Goal: Complete application form: Complete application form

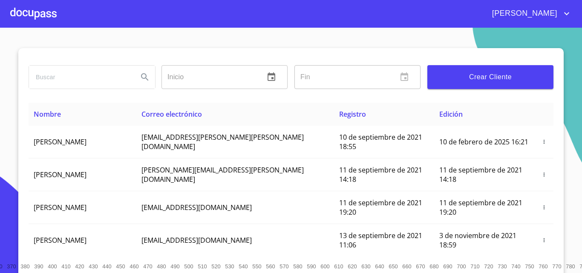
click at [480, 79] on span "Crear Cliente" at bounding box center [490, 77] width 112 height 12
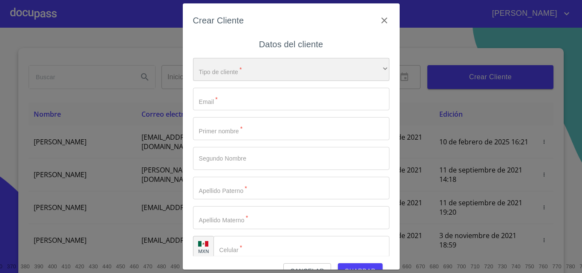
click at [207, 74] on div "​" at bounding box center [291, 69] width 196 height 23
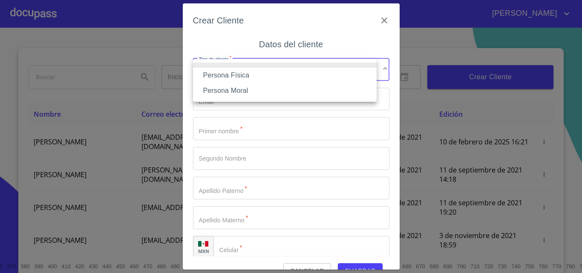
click at [230, 70] on li "Persona Física" at bounding box center [285, 75] width 184 height 15
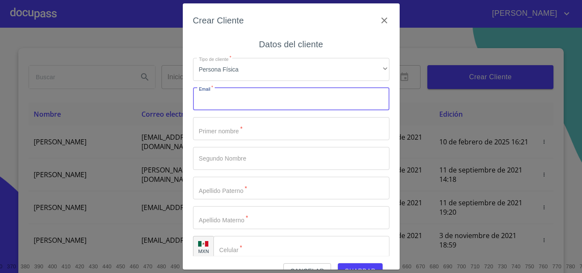
click at [222, 106] on input "Tipo de cliente   *" at bounding box center [291, 99] width 196 height 23
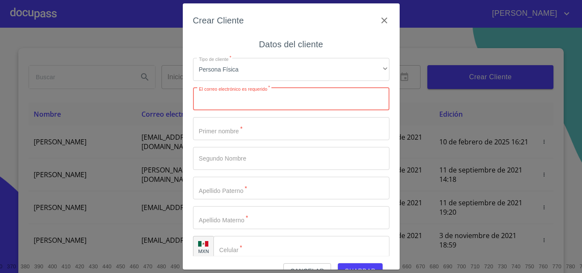
click at [228, 99] on input "Tipo de cliente   *" at bounding box center [291, 99] width 196 height 23
paste input "jorgeramirezm28@gmail.com"
type input "jorgeramirezm28@gmail.com"
click at [214, 129] on input "Tipo de cliente   *" at bounding box center [291, 128] width 196 height 23
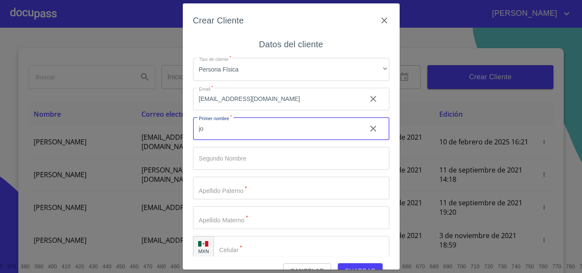
type input "j"
type input "[PERSON_NAME]"
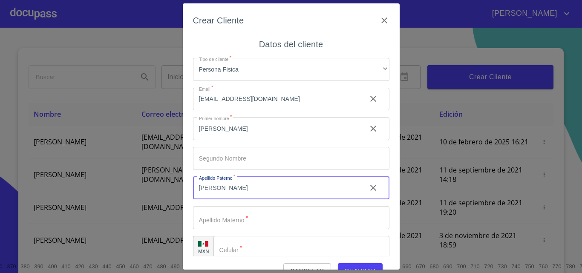
type input "[PERSON_NAME]"
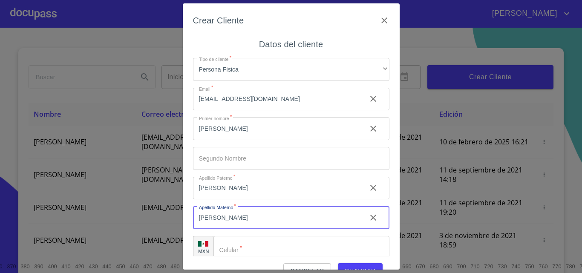
type input "[PERSON_NAME]"
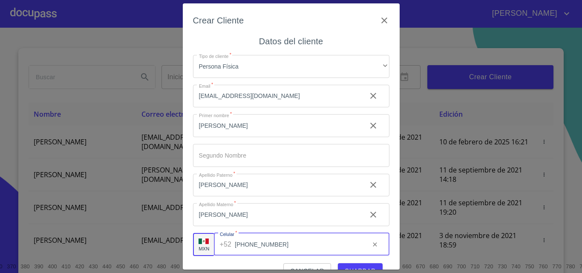
scroll to position [10, 0]
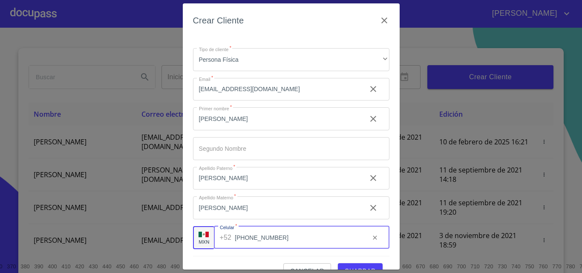
type input "[PHONE_NUMBER]"
click at [351, 264] on button "Guardar" at bounding box center [360, 271] width 45 height 16
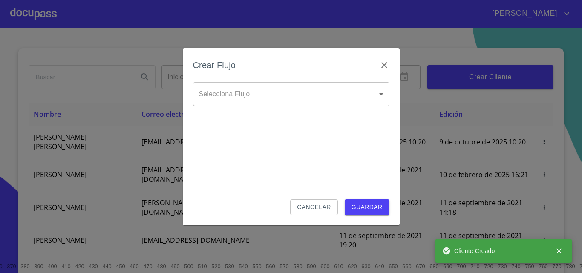
click at [242, 102] on body "JUAN Inicio ​ Fin ​ Crear Cliente Nombre Correo electrónico Registro Edición JO…" at bounding box center [291, 136] width 582 height 273
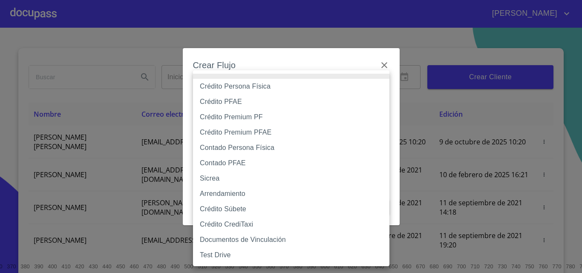
click at [234, 87] on li "Crédito Persona Física" at bounding box center [291, 86] width 196 height 15
type input "6009fb3c7d1714eb8809aa97"
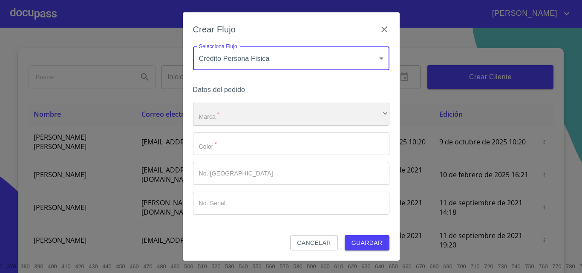
click at [227, 119] on div "​" at bounding box center [291, 114] width 196 height 23
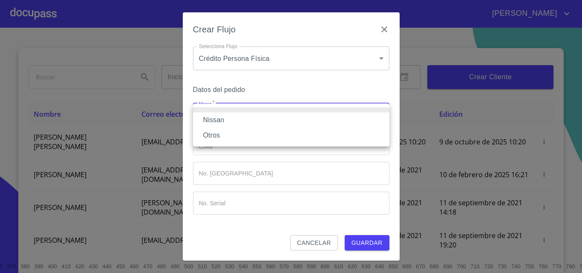
click at [217, 122] on li "Nissan" at bounding box center [291, 119] width 196 height 15
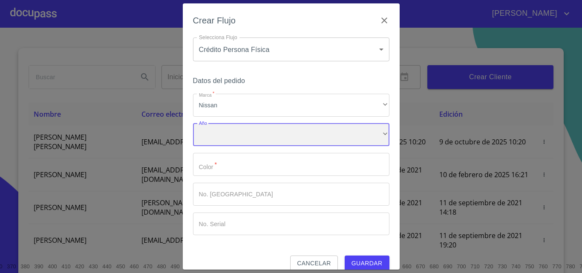
click at [207, 145] on div "​" at bounding box center [291, 135] width 196 height 23
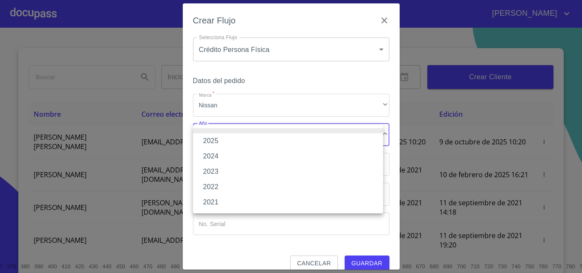
click at [215, 143] on li "2025" at bounding box center [288, 140] width 190 height 15
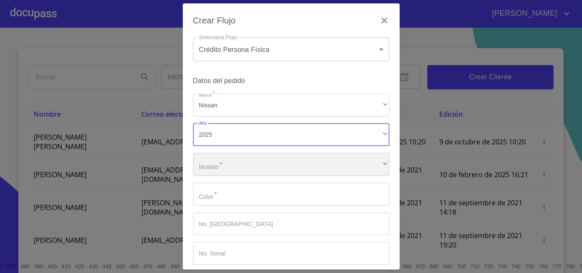
click at [216, 167] on div "​" at bounding box center [291, 164] width 196 height 23
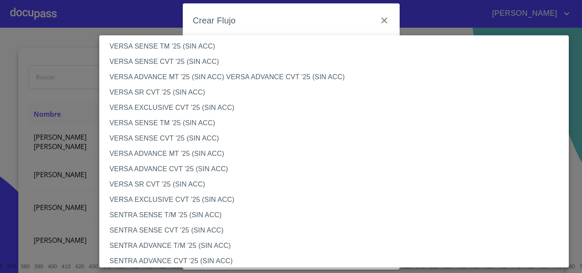
scroll to position [383, 0]
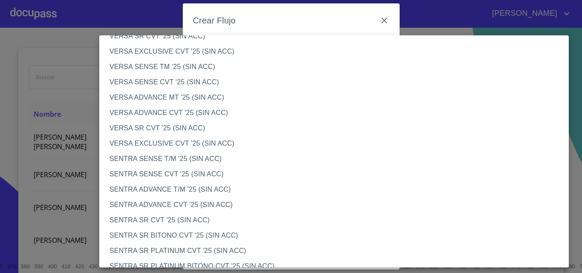
click at [147, 69] on li "VERSA SENSE TM '25 (SIN ACC)" at bounding box center [337, 66] width 476 height 15
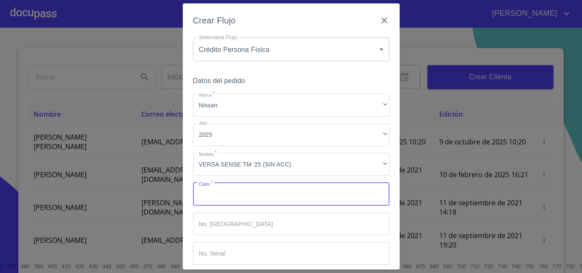
click at [210, 196] on input "Marca   *" at bounding box center [291, 194] width 196 height 23
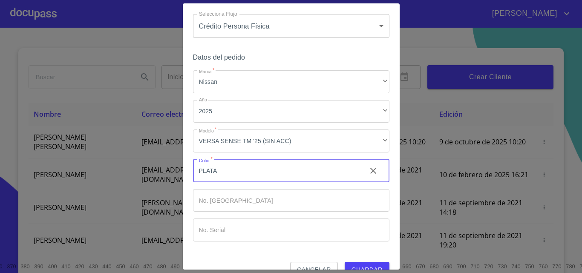
scroll to position [41, 0]
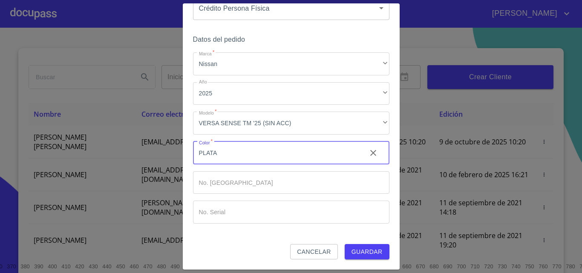
type input "PLATA"
click at [361, 254] on span "Guardar" at bounding box center [366, 252] width 31 height 11
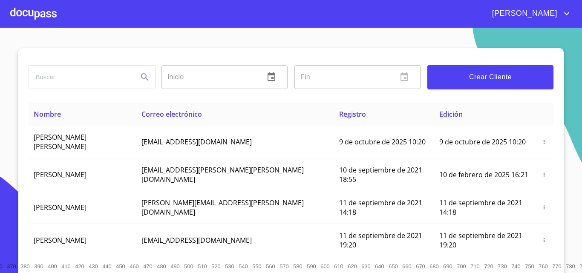
click at [20, 12] on div at bounding box center [33, 13] width 46 height 27
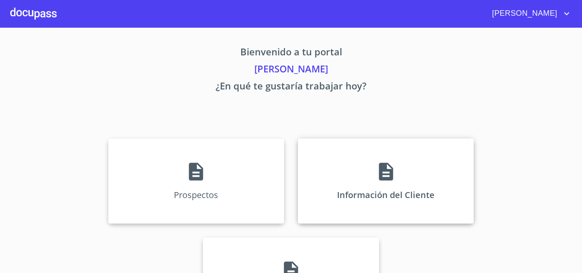
click at [385, 175] on icon at bounding box center [385, 171] width 21 height 21
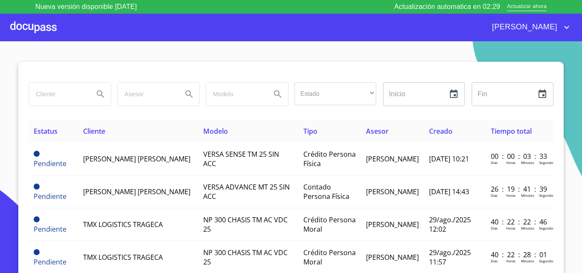
click at [164, 51] on section "Estado ​ ​ Inicio ​ Fin ​ Estatus Cliente Modelo Tipo Asesor Creado Tiempo tota…" at bounding box center [291, 163] width 582 height 245
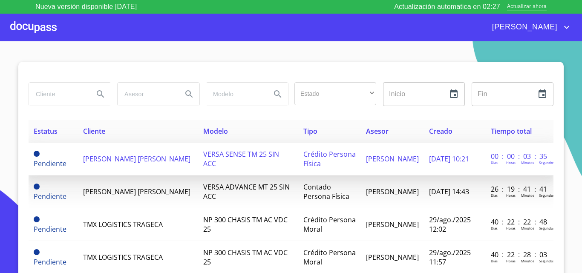
click at [121, 157] on span "[PERSON_NAME] [PERSON_NAME]" at bounding box center [136, 158] width 107 height 9
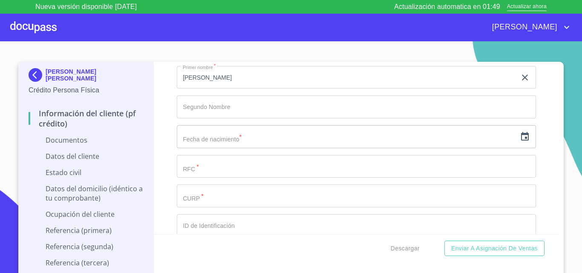
scroll to position [1108, 0]
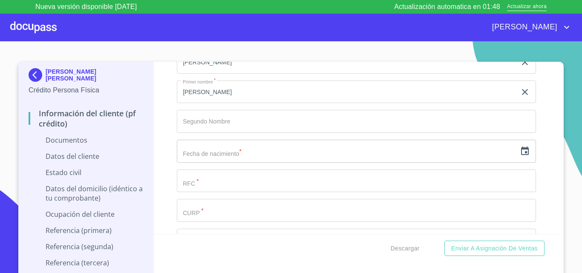
click at [520, 151] on icon "button" at bounding box center [525, 151] width 10 height 10
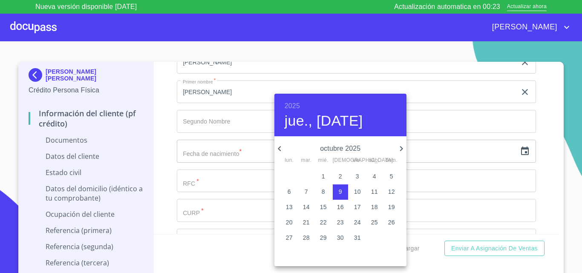
click at [296, 107] on h6 "2025" at bounding box center [292, 106] width 15 height 12
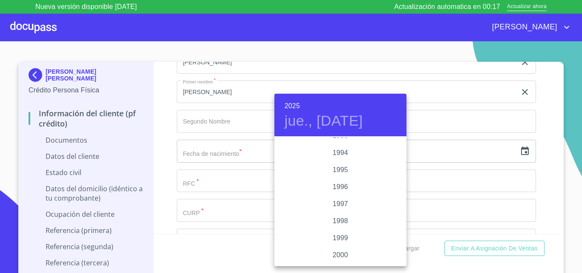
scroll to position [1227, 0]
click at [340, 198] on div "2000" at bounding box center [340, 197] width 132 height 17
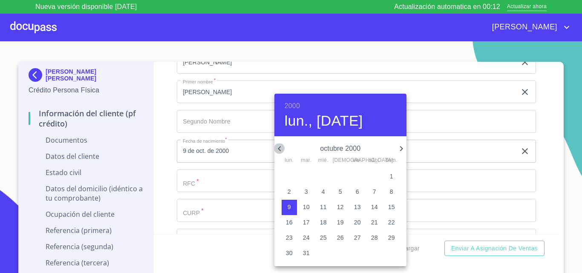
click at [280, 151] on icon "button" at bounding box center [279, 149] width 10 height 10
click at [291, 192] on span "4" at bounding box center [289, 191] width 15 height 9
type input "4 de sep. de 2000"
click at [204, 186] on div at bounding box center [291, 136] width 582 height 273
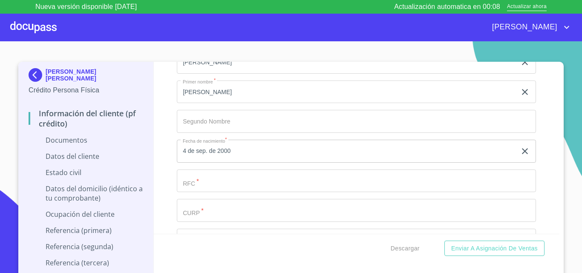
click at [191, 186] on input "Documento de identificación.   *" at bounding box center [356, 181] width 359 height 23
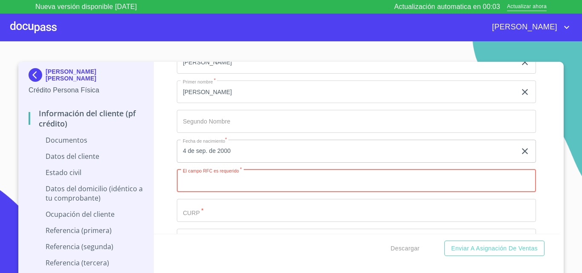
click at [227, 184] on input "Documento de identificación.   *" at bounding box center [356, 181] width 359 height 23
paste input "RAMJ000904JB2"
type input "RAMJ000904JB2"
click at [221, 216] on input "Documento de identificación.   *" at bounding box center [356, 210] width 359 height 23
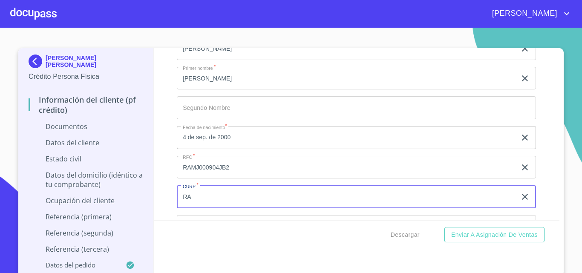
type input "RAM"
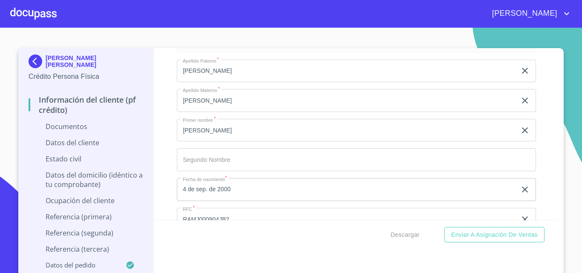
scroll to position [1098, 0]
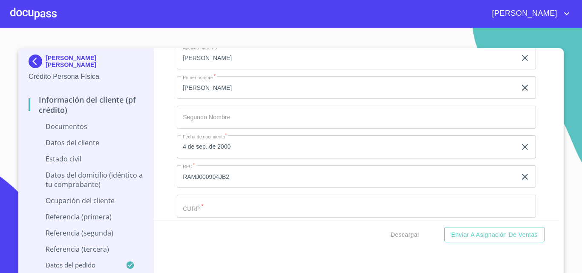
click at [210, 209] on input "Documento de identificación.   *" at bounding box center [356, 206] width 359 height 23
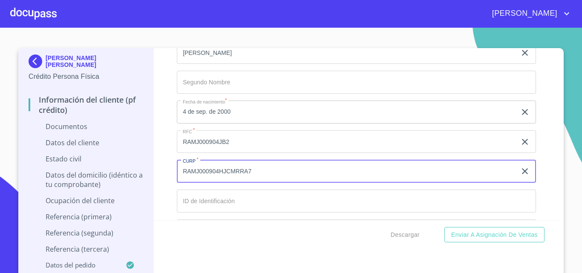
scroll to position [1184, 0]
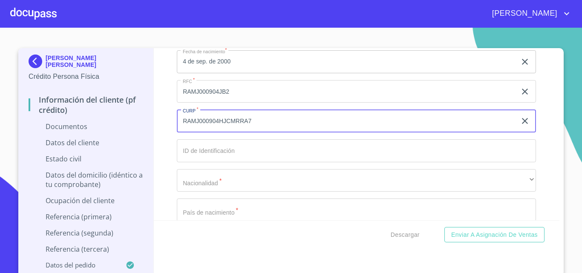
type input "RAMJ000904HJCMRRA7"
click at [213, 151] on input "Documento de identificación.   *" at bounding box center [356, 150] width 359 height 23
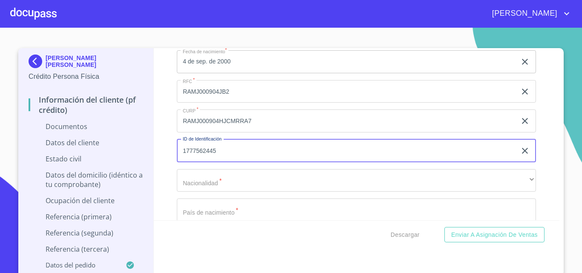
type input "1777562445"
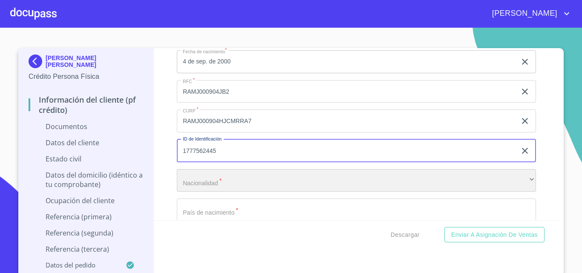
click at [195, 181] on div "​" at bounding box center [356, 180] width 359 height 23
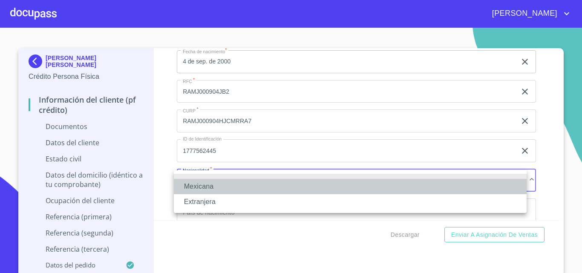
click at [202, 189] on li "Mexicana" at bounding box center [350, 186] width 353 height 15
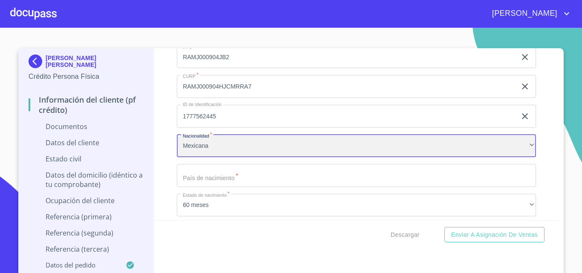
scroll to position [1269, 0]
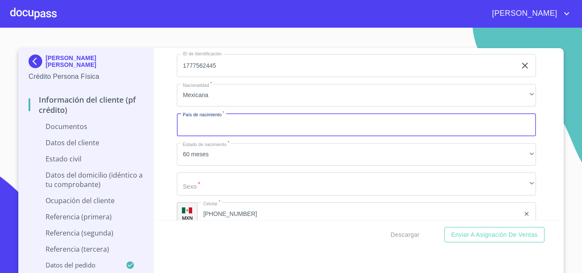
click at [213, 124] on input "Documento de identificación.   *" at bounding box center [356, 124] width 359 height 23
type input "[GEOGRAPHIC_DATA]"
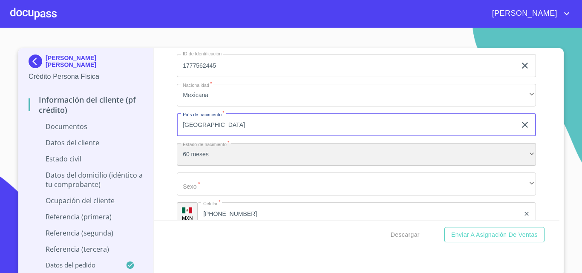
click at [228, 156] on div "60 meses" at bounding box center [356, 154] width 359 height 23
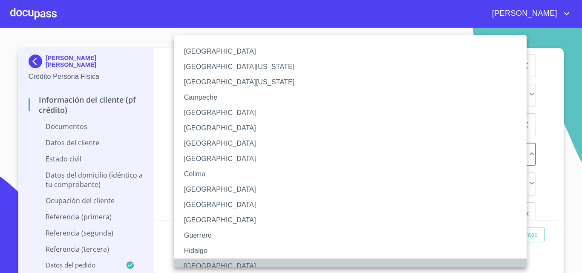
click at [205, 262] on li "[GEOGRAPHIC_DATA]" at bounding box center [353, 266] width 359 height 15
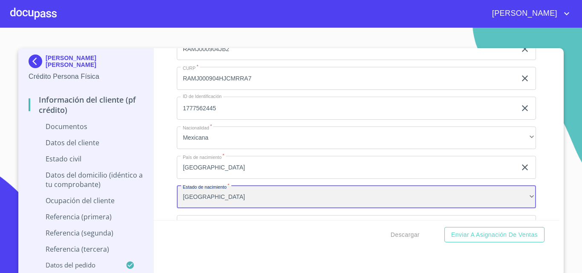
scroll to position [1354, 0]
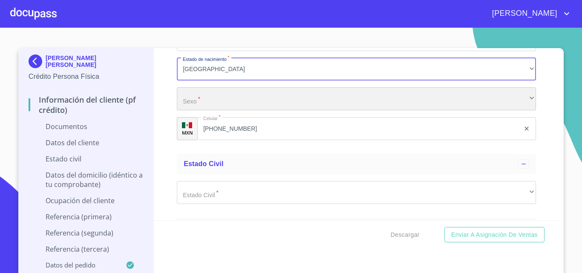
click at [195, 99] on div "​" at bounding box center [356, 98] width 359 height 23
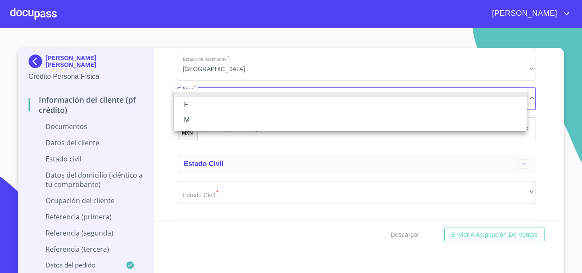
click at [187, 121] on li "M" at bounding box center [350, 119] width 353 height 15
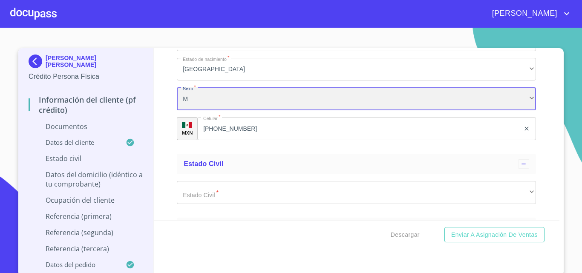
scroll to position [1397, 0]
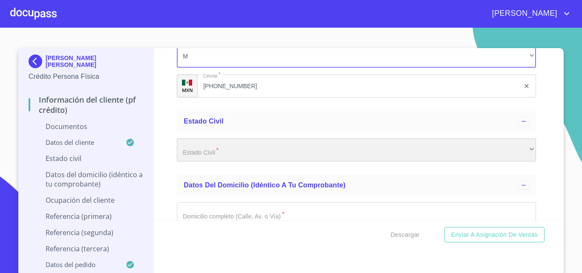
click at [213, 154] on div "​" at bounding box center [356, 149] width 359 height 23
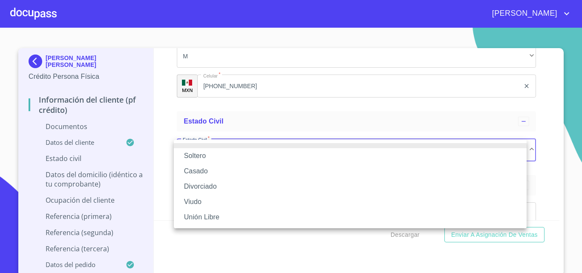
click at [203, 154] on li "Soltero" at bounding box center [350, 155] width 353 height 15
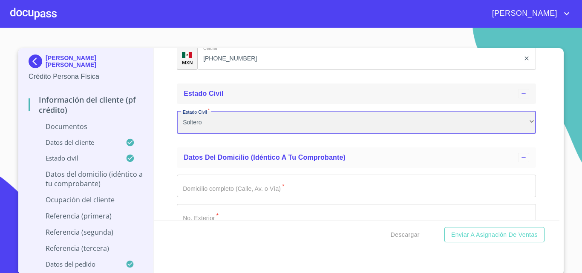
scroll to position [1439, 0]
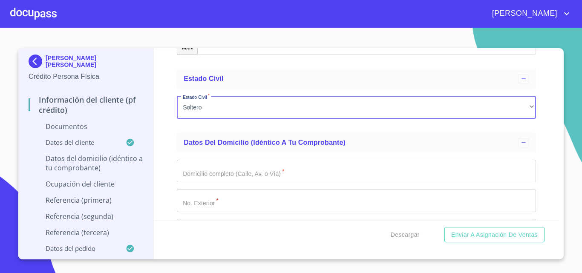
click at [214, 168] on input "Documento de identificación.   *" at bounding box center [356, 171] width 359 height 23
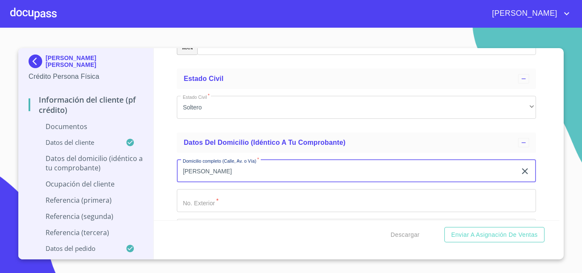
type input "[PERSON_NAME]"
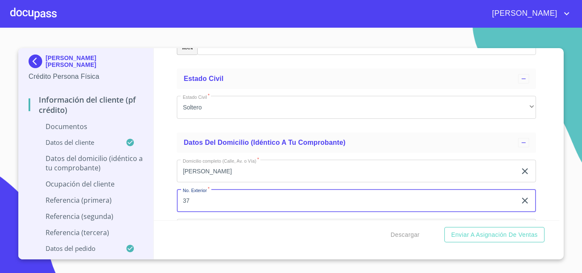
type input "37"
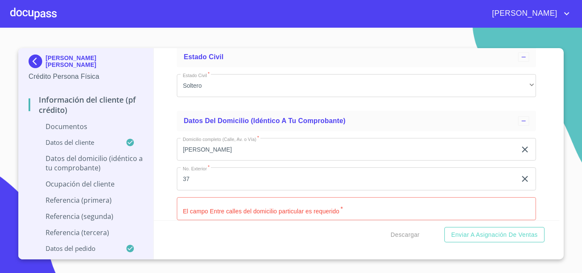
scroll to position [1565, 0]
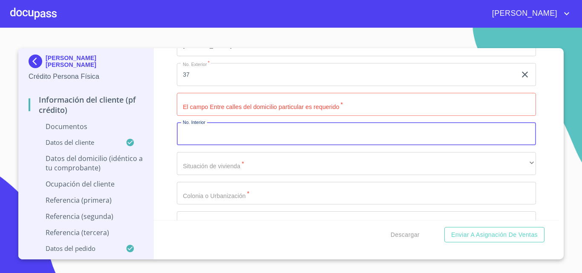
click at [185, 109] on input "Documento de identificación.   *" at bounding box center [356, 104] width 359 height 23
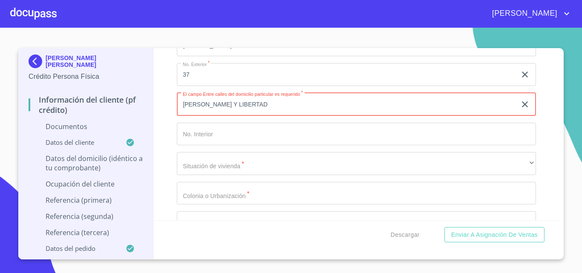
type input "[PERSON_NAME] Y LIBERTAD"
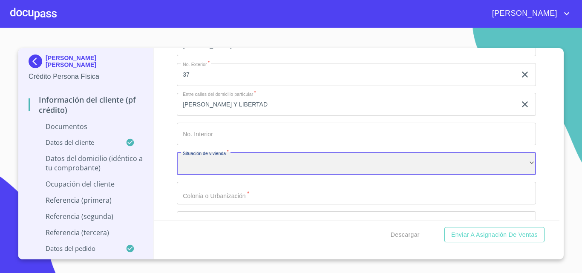
click at [216, 161] on div "​" at bounding box center [356, 163] width 359 height 23
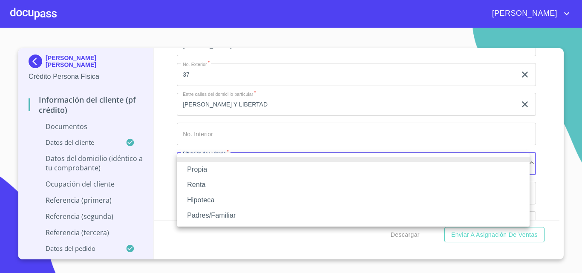
click at [203, 218] on li "Padres/Familiar" at bounding box center [353, 215] width 353 height 15
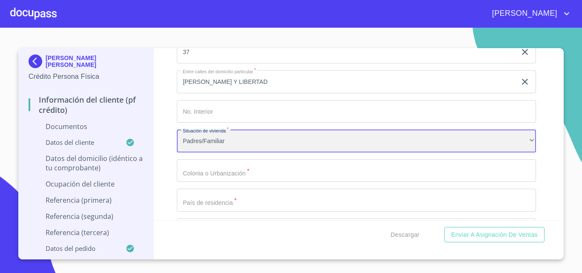
scroll to position [1608, 0]
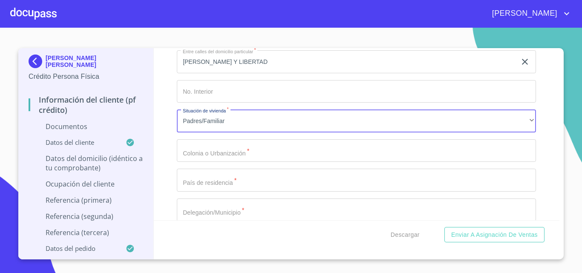
click at [210, 158] on input "Documento de identificación.   *" at bounding box center [356, 150] width 359 height 23
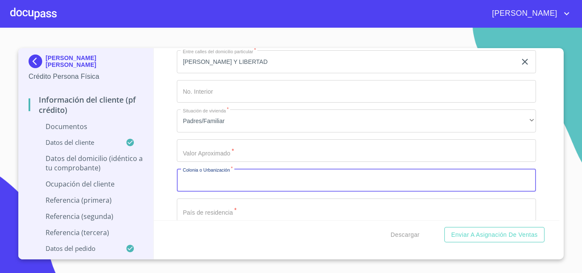
click at [211, 158] on input "Documento de identificación.   *" at bounding box center [356, 150] width 359 height 23
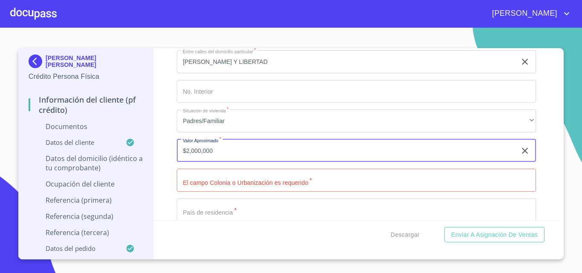
type input "$2,000,000"
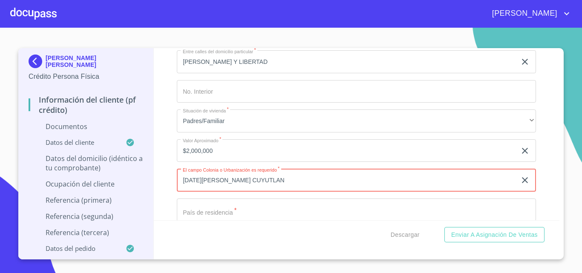
type input "[DATE][PERSON_NAME] CUYUTLAN"
click at [224, 210] on input "Documento de identificación.   *" at bounding box center [356, 210] width 359 height 23
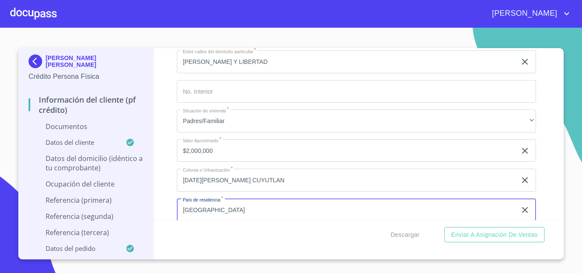
type input "[GEOGRAPHIC_DATA]"
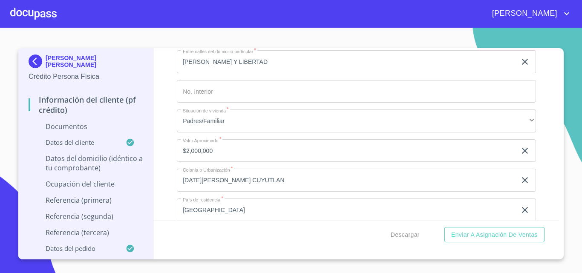
scroll to position [1714, 0]
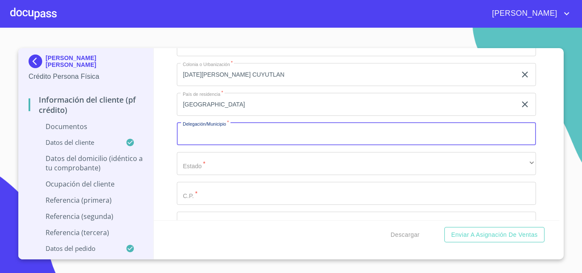
click at [204, 132] on input "Documento de identificación.   *" at bounding box center [356, 134] width 359 height 23
type input "TLAJOMULCO DE ZUÑIGA"
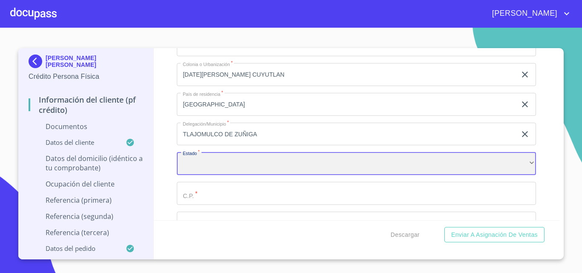
click at [276, 161] on div "​" at bounding box center [356, 163] width 359 height 23
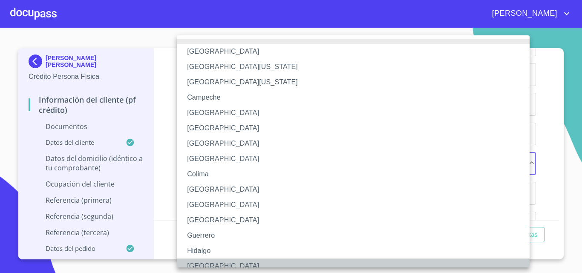
click at [206, 262] on li "[GEOGRAPHIC_DATA]" at bounding box center [356, 266] width 359 height 15
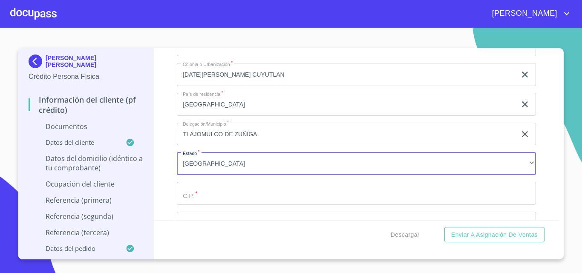
click at [207, 196] on input "Documento de identificación.   *" at bounding box center [356, 193] width 359 height 23
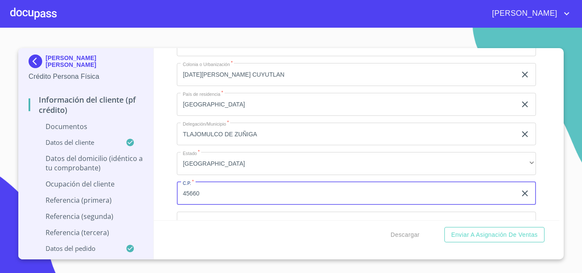
type input "45660"
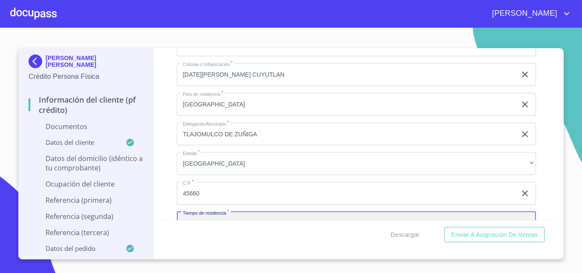
scroll to position [1728, 0]
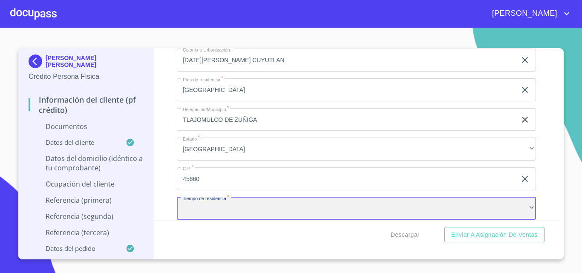
click at [344, 205] on div "​" at bounding box center [356, 208] width 359 height 23
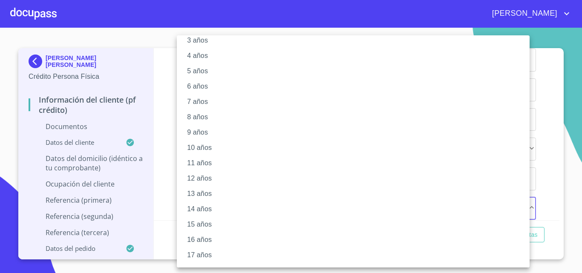
scroll to position [102, 0]
click at [204, 257] on li "20 años" at bounding box center [356, 256] width 359 height 15
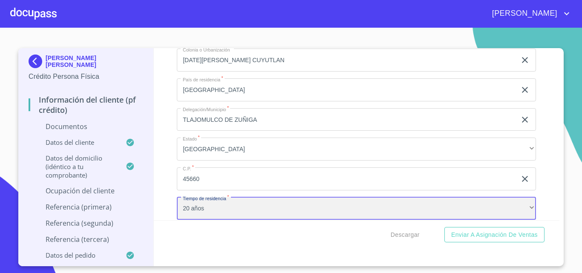
scroll to position [1856, 0]
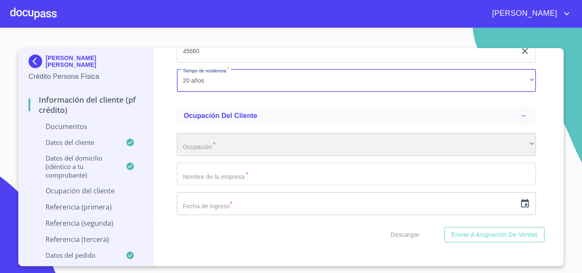
click at [231, 147] on div "​" at bounding box center [356, 144] width 359 height 23
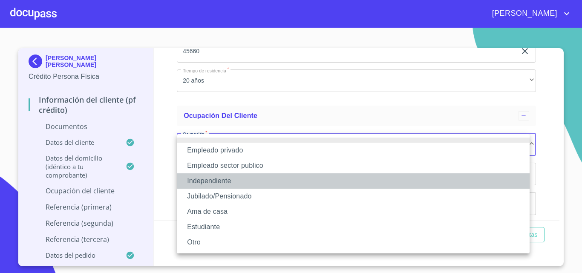
click at [208, 178] on li "Independiente" at bounding box center [353, 180] width 353 height 15
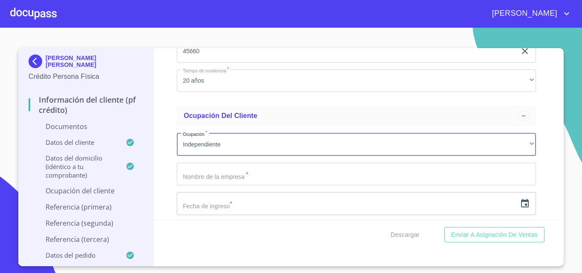
click at [211, 172] on input "Documento de identificación.   *" at bounding box center [356, 174] width 359 height 23
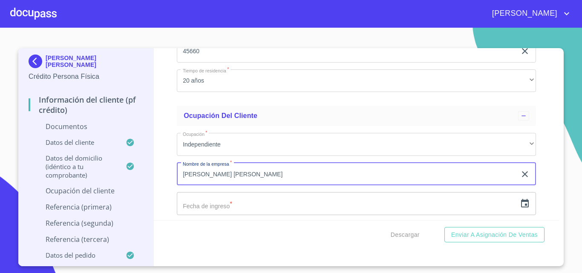
type input "[PERSON_NAME] [PERSON_NAME]"
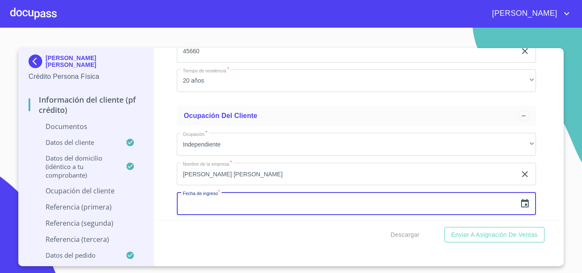
click at [521, 205] on icon "button" at bounding box center [525, 203] width 8 height 9
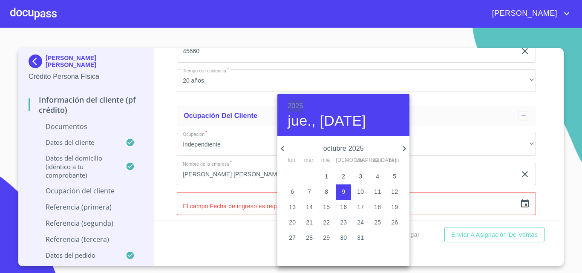
click at [296, 106] on h6 "2025" at bounding box center [295, 106] width 15 height 12
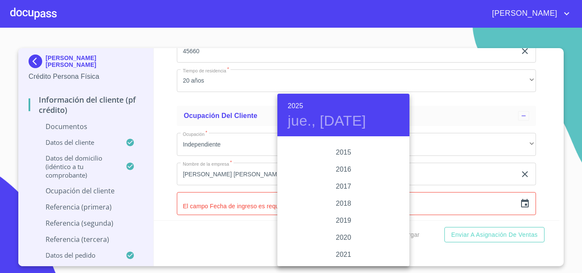
scroll to position [1525, 0]
click at [341, 156] on div "2015" at bounding box center [343, 154] width 132 height 17
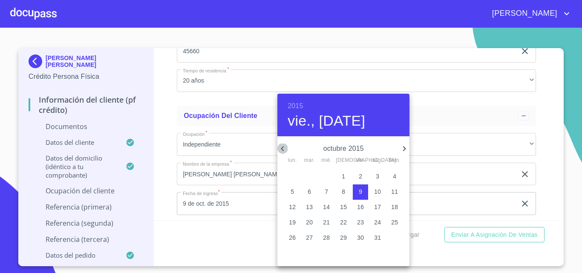
click at [286, 150] on icon "button" at bounding box center [282, 149] width 10 height 10
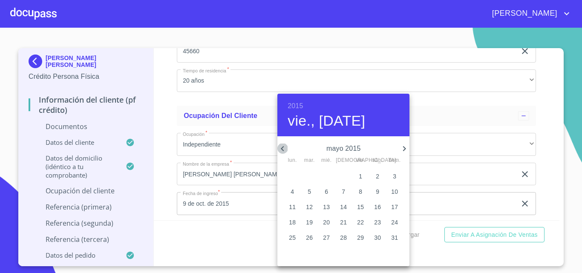
click at [286, 150] on icon "button" at bounding box center [282, 149] width 10 height 10
click at [393, 173] on p "1" at bounding box center [394, 176] width 3 height 9
click at [395, 179] on p "1" at bounding box center [394, 176] width 3 height 9
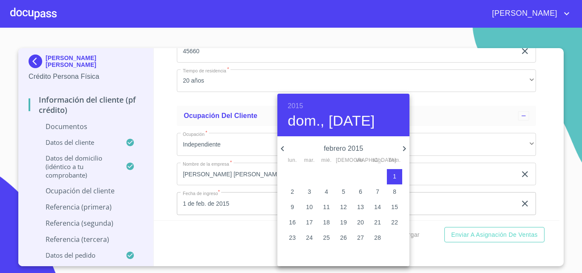
click at [282, 150] on icon "button" at bounding box center [282, 149] width 10 height 10
click at [342, 176] on p "1" at bounding box center [343, 176] width 3 height 9
type input "1 de ene. de 2015"
click at [437, 164] on div at bounding box center [291, 136] width 582 height 273
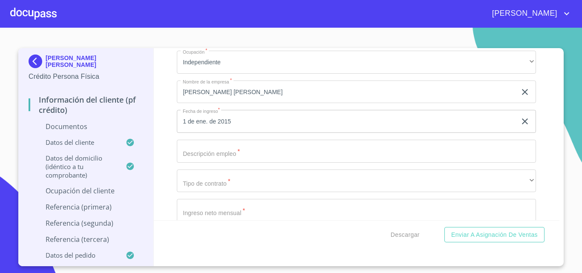
scroll to position [1941, 0]
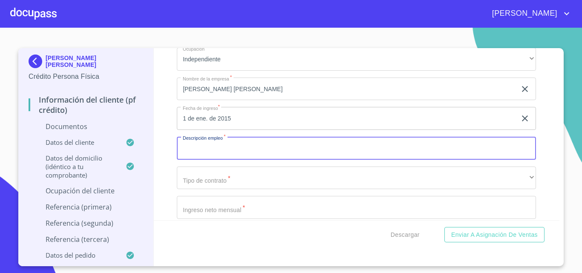
click at [210, 155] on input "Documento de identificación.   *" at bounding box center [356, 148] width 359 height 23
type input "MUSICO"
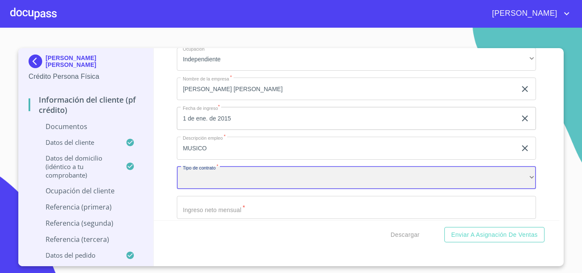
click at [421, 174] on div "​" at bounding box center [356, 178] width 359 height 23
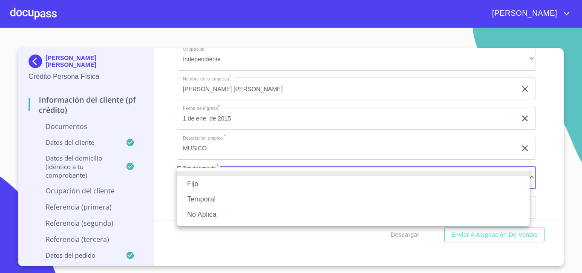
click at [211, 212] on li "No Aplica" at bounding box center [353, 214] width 353 height 15
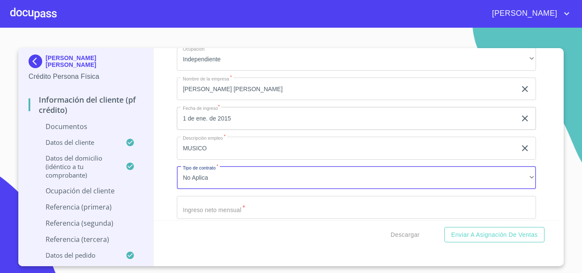
click at [213, 208] on input "Documento de identificación.   *" at bounding box center [356, 207] width 359 height 23
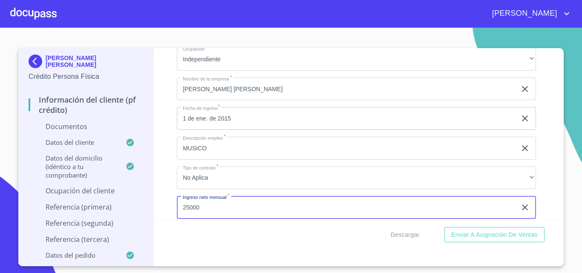
type input "25000"
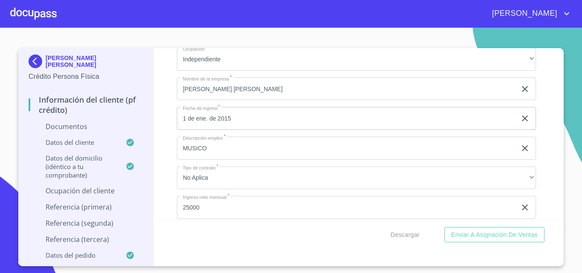
scroll to position [2044, 0]
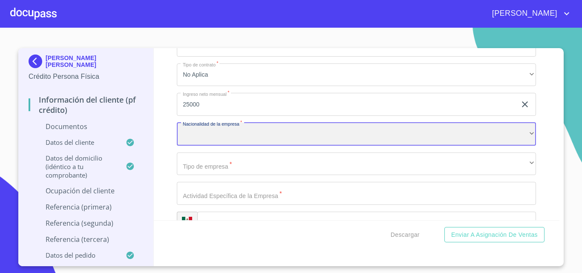
click at [210, 135] on div "​" at bounding box center [356, 134] width 359 height 23
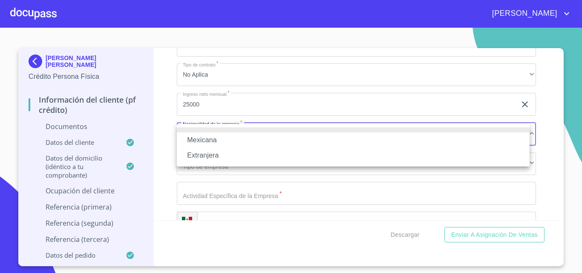
click at [206, 142] on li "Mexicana" at bounding box center [353, 140] width 353 height 15
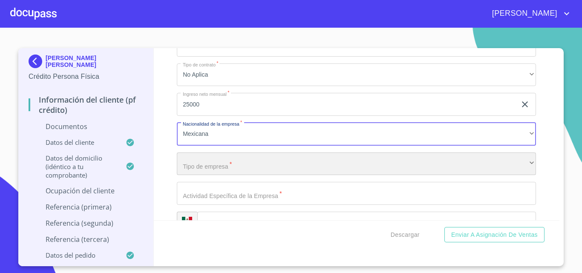
click at [207, 164] on div "​" at bounding box center [356, 164] width 359 height 23
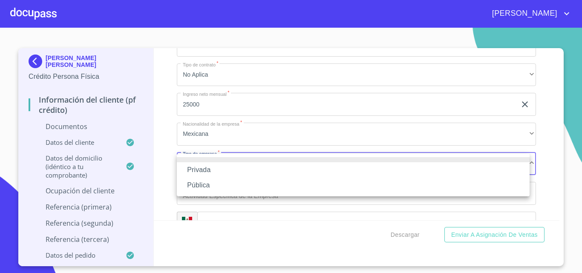
drag, startPoint x: 199, startPoint y: 168, endPoint x: 242, endPoint y: 180, distance: 44.5
click at [203, 170] on li "Privada" at bounding box center [353, 169] width 353 height 15
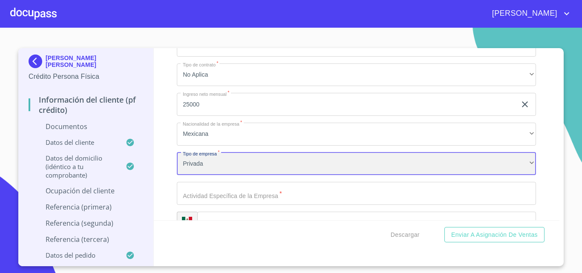
click at [193, 167] on div "Privada" at bounding box center [356, 164] width 359 height 23
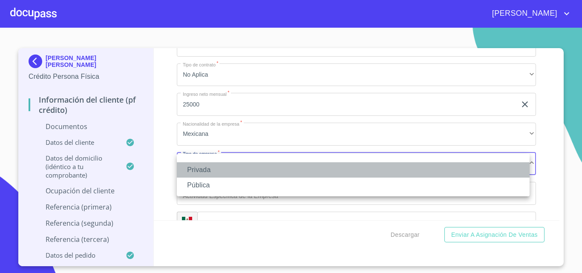
drag, startPoint x: 197, startPoint y: 169, endPoint x: 207, endPoint y: 167, distance: 10.9
click at [197, 169] on li "Privada" at bounding box center [353, 169] width 353 height 15
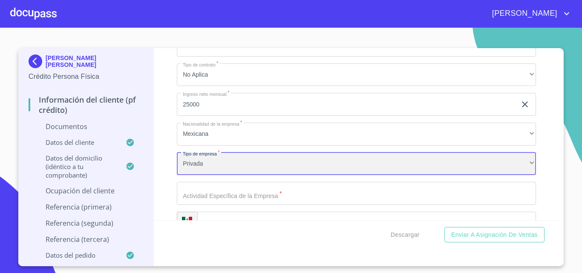
scroll to position [2087, 0]
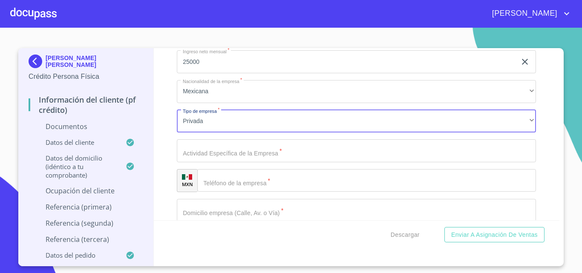
click at [207, 161] on input "Documento de identificación.   *" at bounding box center [356, 150] width 359 height 23
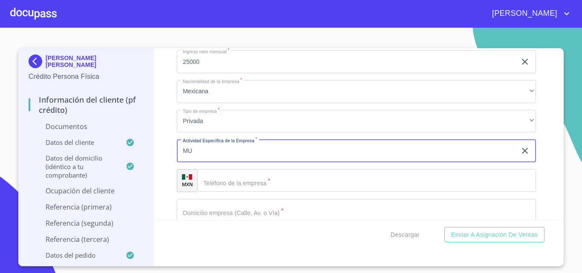
type input "M"
type input "EVENTOS DE MUSICA"
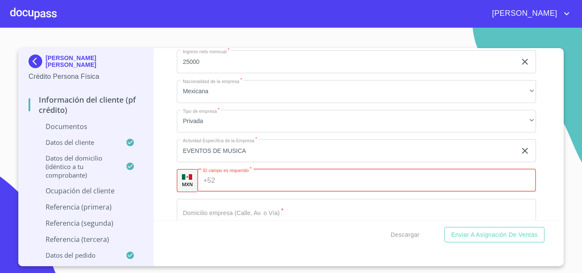
click at [228, 181] on input "Documento de identificación.   *" at bounding box center [378, 180] width 318 height 23
paste input "[PHONE_NUMBER]"
type input "[PHONE_NUMBER]"
drag, startPoint x: 205, startPoint y: 211, endPoint x: 240, endPoint y: 213, distance: 35.0
click at [205, 212] on input "Documento de identificación.   *" at bounding box center [356, 210] width 359 height 23
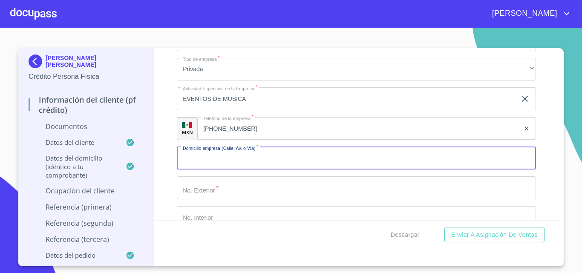
scroll to position [2215, 0]
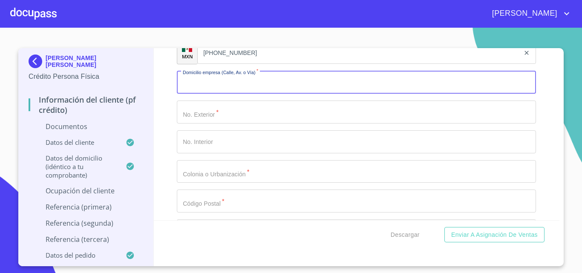
click at [208, 91] on input "Documento de identificación.   *" at bounding box center [356, 82] width 359 height 23
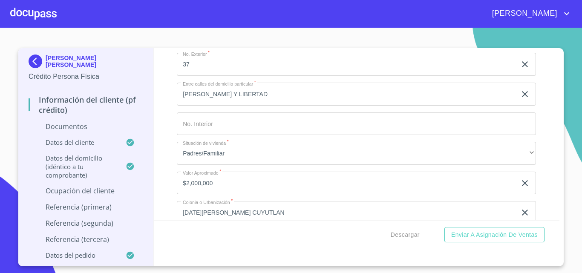
scroll to position [1533, 0]
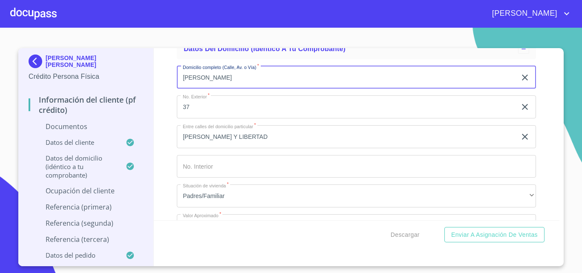
click at [235, 78] on input "[PERSON_NAME]" at bounding box center [347, 77] width 340 height 23
type input "[PERSON_NAME] SUR"
click at [197, 109] on input "37" at bounding box center [347, 106] width 340 height 23
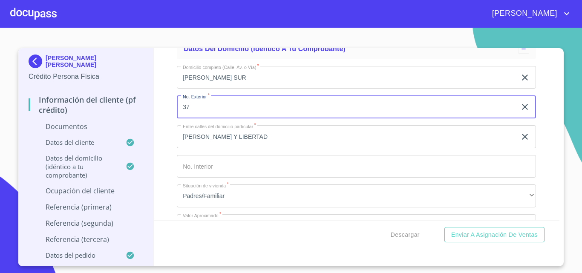
type input "3"
type input "5"
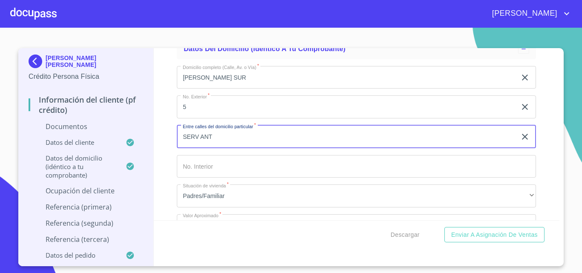
type input "SERV ANT"
click at [197, 109] on input "5" at bounding box center [347, 106] width 340 height 23
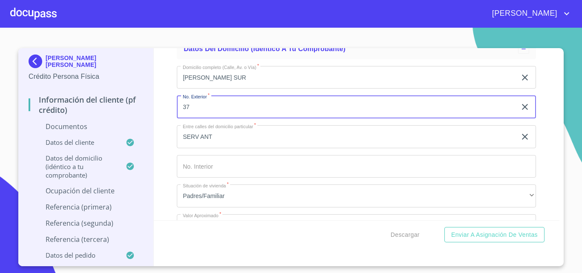
type input "37"
click at [232, 131] on input "SERV ANT" at bounding box center [347, 136] width 340 height 23
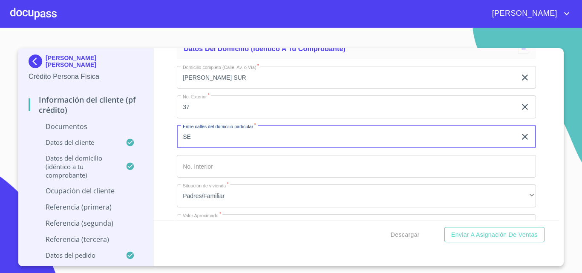
type input "S"
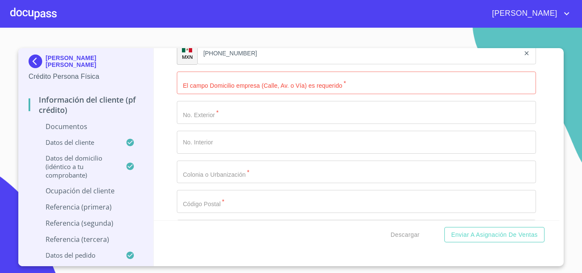
scroll to position [2215, 0]
type input "[PERSON_NAME] Y LIBERTAD"
click at [209, 86] on input "Documento de identificación.   *" at bounding box center [356, 82] width 359 height 23
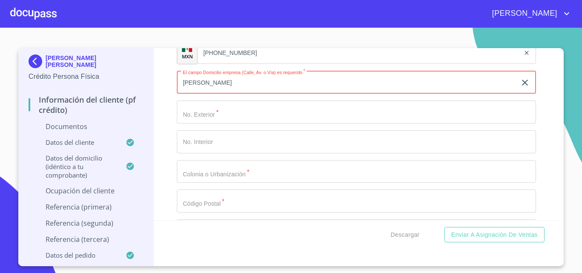
type input "[PERSON_NAME]"
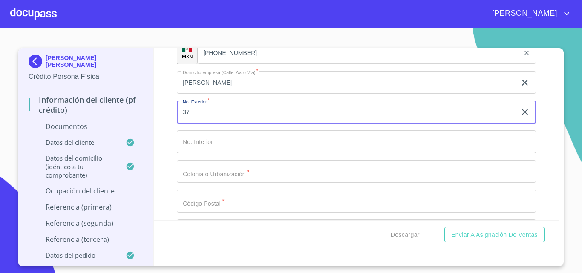
type input "37"
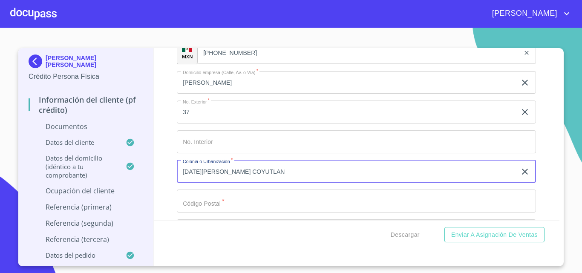
type input "[DATE][PERSON_NAME] COYUTLAN"
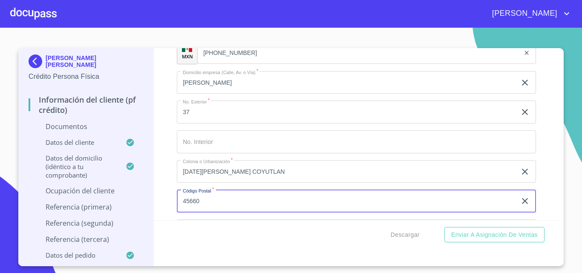
type input "45660"
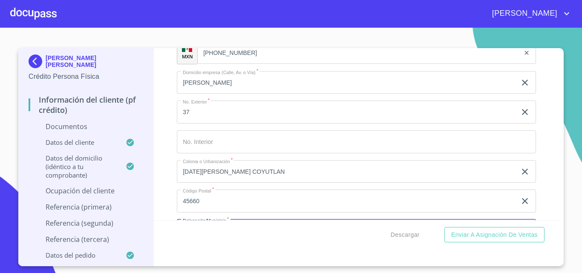
scroll to position [2237, 0]
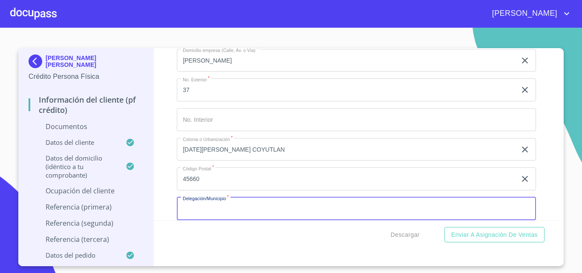
click at [196, 213] on input "Documento de identificación.   *" at bounding box center [356, 208] width 359 height 23
type input "TLAJOMULCO DE ZUÑIGA"
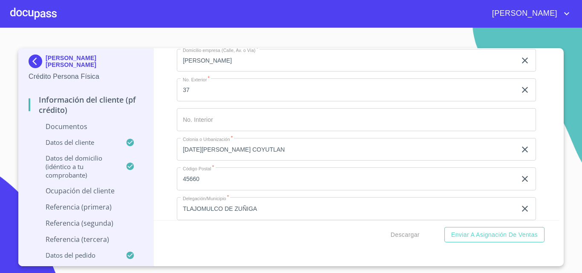
scroll to position [2341, 0]
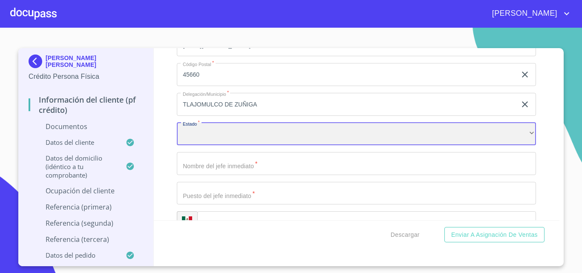
click at [199, 138] on div "​" at bounding box center [356, 134] width 359 height 23
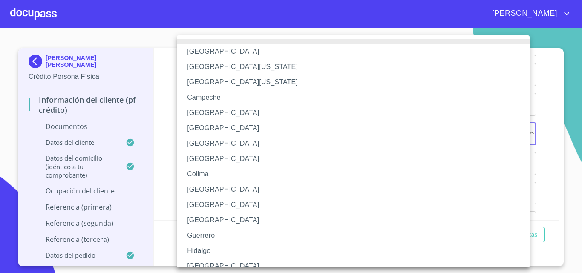
click at [200, 267] on li "[GEOGRAPHIC_DATA]" at bounding box center [356, 266] width 359 height 15
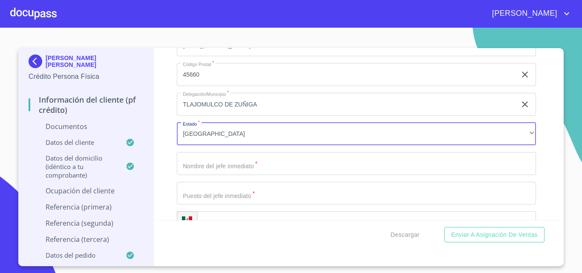
click at [196, 170] on input "Documento de identificación.   *" at bounding box center [356, 163] width 359 height 23
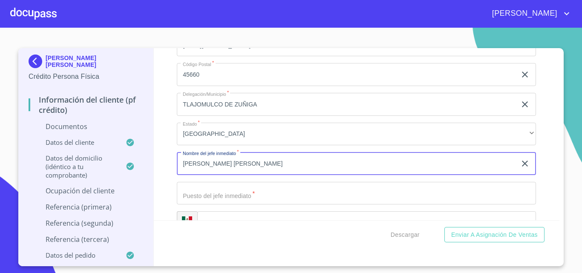
type input "[PERSON_NAME] [PERSON_NAME]"
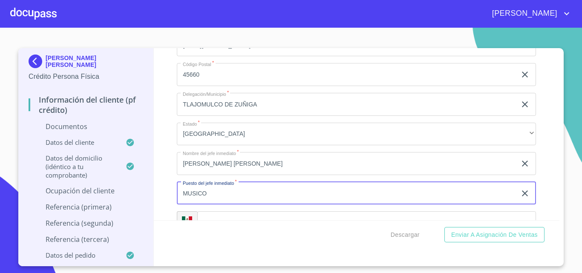
type input "MUSICO"
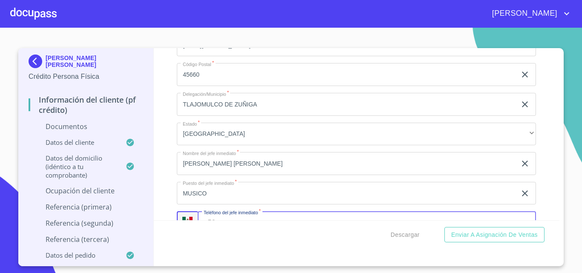
scroll to position [2356, 0]
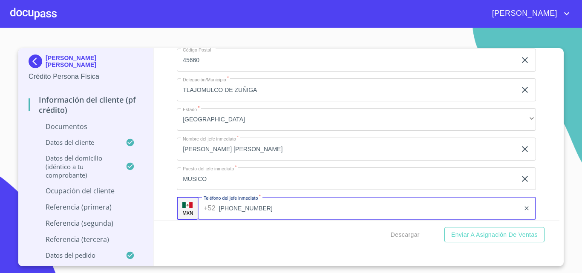
click at [251, 210] on input "[PHONE_NUMBER]" at bounding box center [369, 208] width 301 height 23
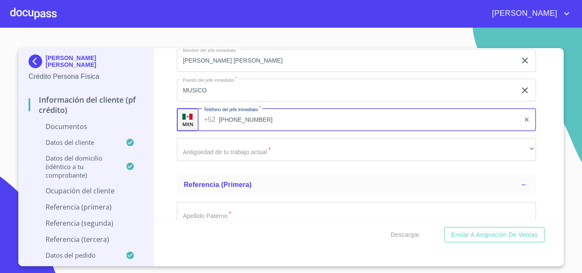
scroll to position [2526, 0]
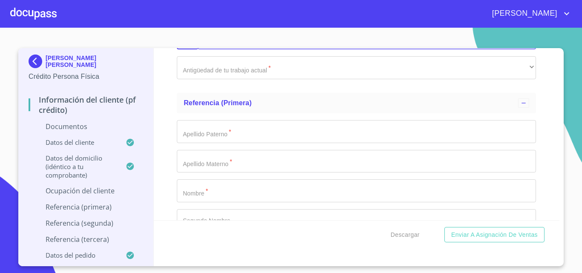
type input "[PHONE_NUMBER]"
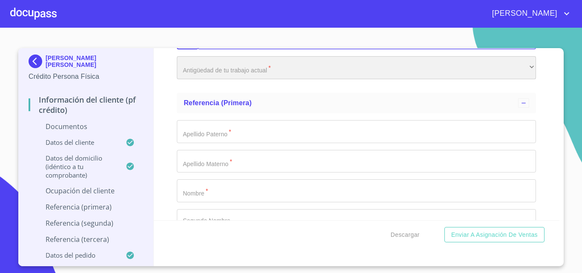
click at [190, 70] on div "​" at bounding box center [356, 67] width 359 height 23
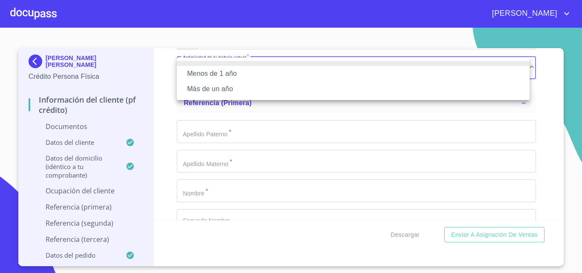
click at [206, 93] on li "Más de un año" at bounding box center [353, 88] width 353 height 15
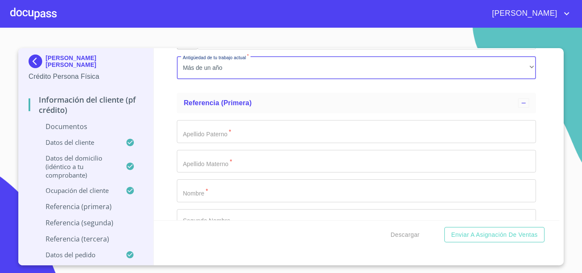
click at [226, 134] on input "Documento de identificación.   *" at bounding box center [356, 131] width 359 height 23
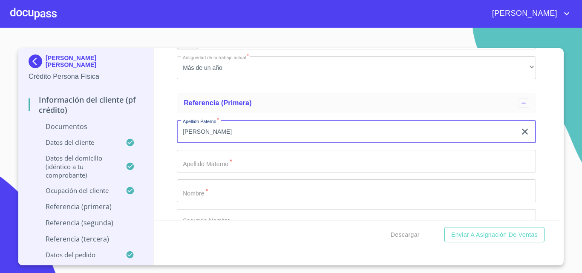
type input "[PERSON_NAME]"
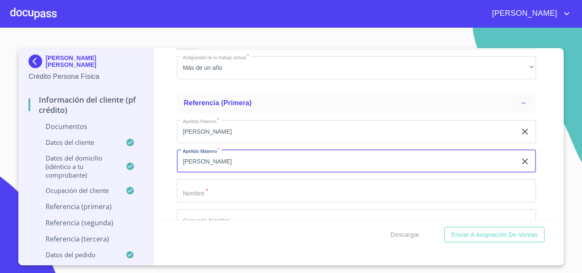
type input "[PERSON_NAME]"
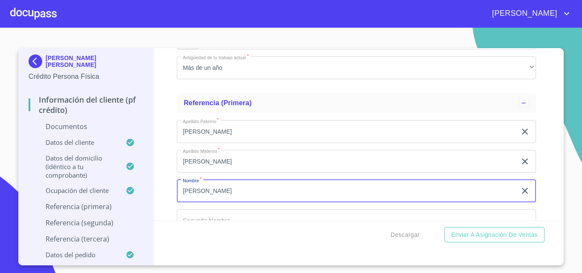
type input "[PERSON_NAME]"
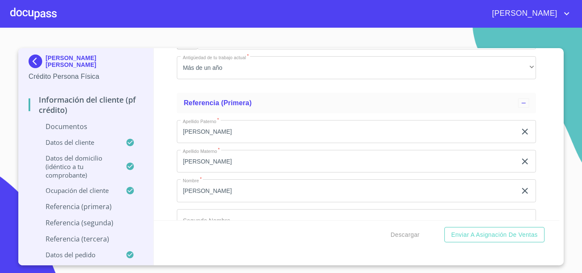
scroll to position [2642, 0]
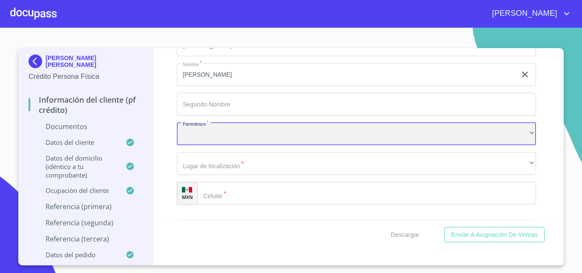
click at [226, 134] on div "​" at bounding box center [356, 134] width 359 height 23
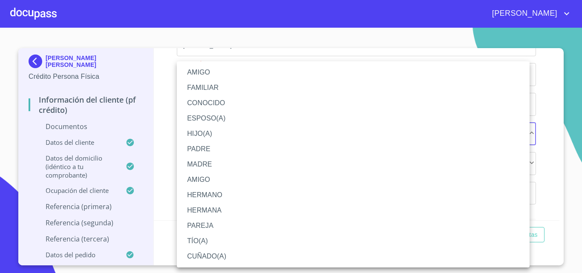
click at [201, 193] on li "HERMANO" at bounding box center [353, 194] width 353 height 15
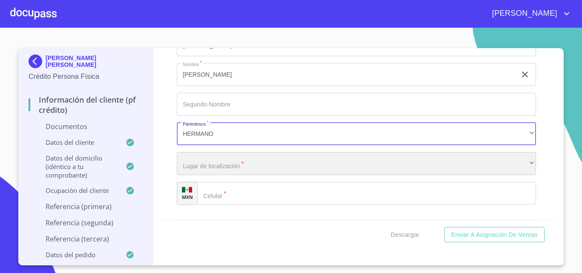
click at [211, 166] on div "​" at bounding box center [356, 163] width 359 height 23
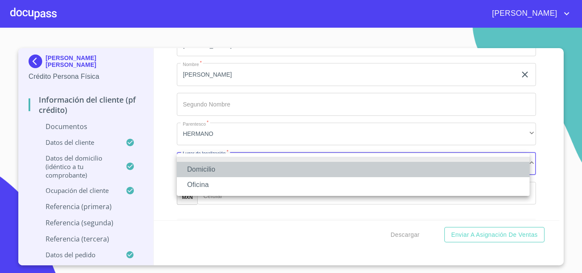
click at [206, 169] on li "Domicilio" at bounding box center [353, 169] width 353 height 15
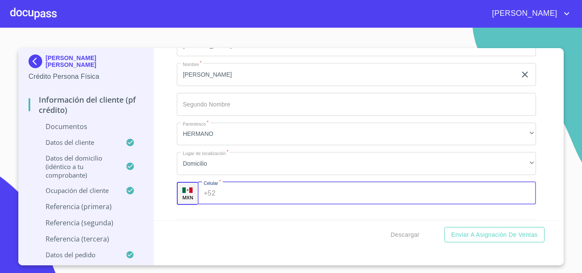
click at [269, 193] on input "Documento de identificación.   *" at bounding box center [377, 193] width 317 height 23
type input "[PHONE_NUMBER]"
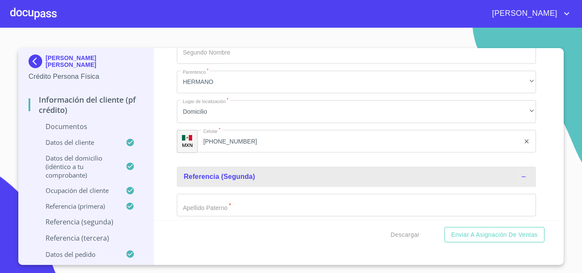
scroll to position [2746, 0]
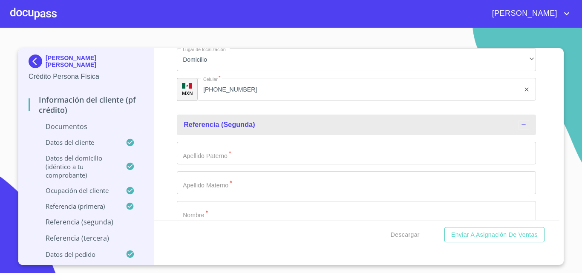
click at [209, 155] on input "Documento de identificación.   *" at bounding box center [356, 153] width 359 height 23
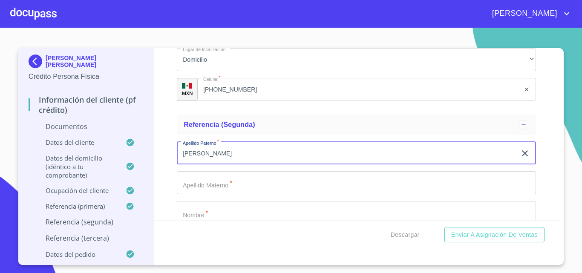
type input "[PERSON_NAME]"
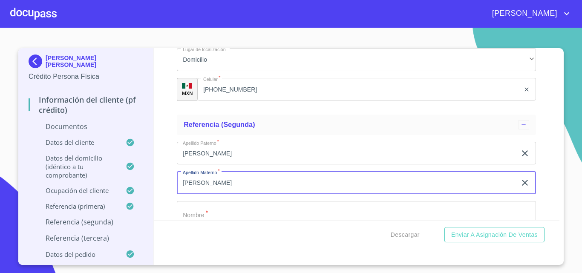
type input "[PERSON_NAME]"
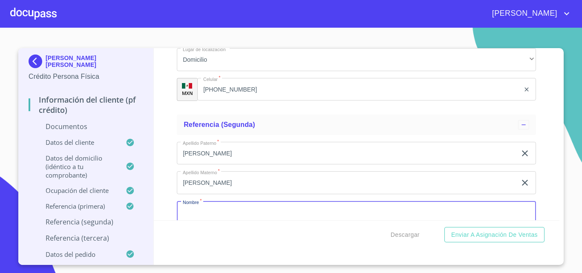
scroll to position [2750, 0]
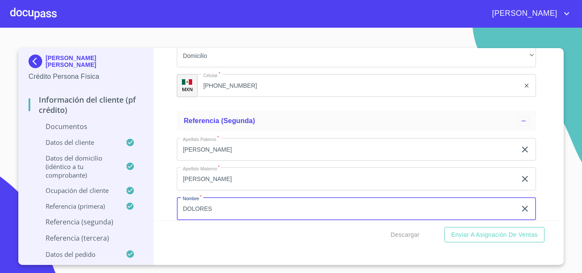
type input "DOLORES"
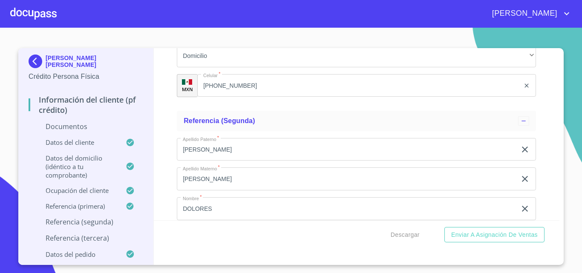
scroll to position [2855, 0]
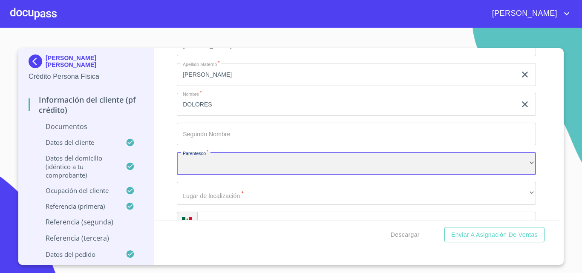
click at [217, 164] on div "​" at bounding box center [356, 163] width 359 height 23
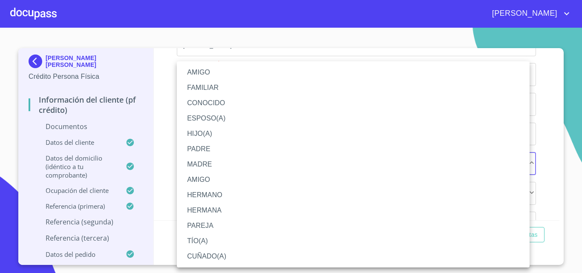
click at [202, 207] on li "HERMANA" at bounding box center [353, 210] width 353 height 15
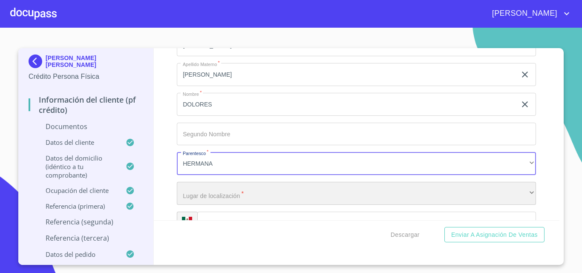
click at [204, 193] on div "​" at bounding box center [356, 193] width 359 height 23
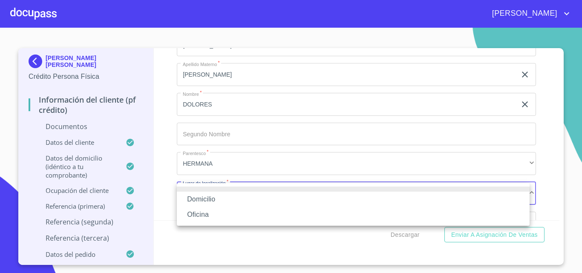
drag, startPoint x: 200, startPoint y: 197, endPoint x: 253, endPoint y: 193, distance: 52.5
click at [201, 198] on li "Domicilio" at bounding box center [353, 199] width 353 height 15
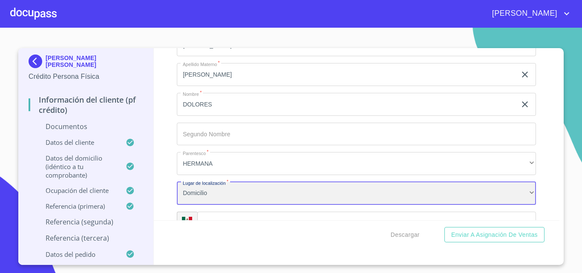
scroll to position [2897, 0]
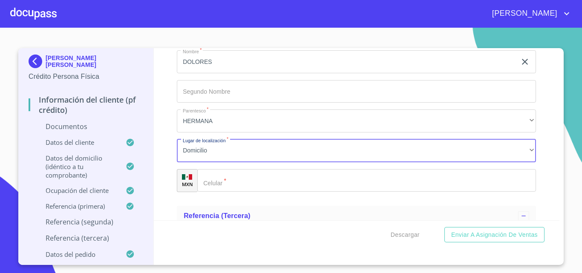
click at [224, 179] on input "Documento de identificación.   *" at bounding box center [366, 180] width 339 height 23
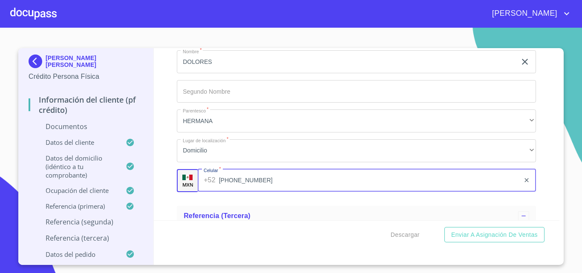
type input "[PHONE_NUMBER]"
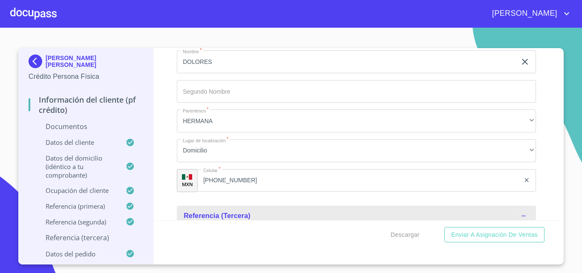
scroll to position [3007, 0]
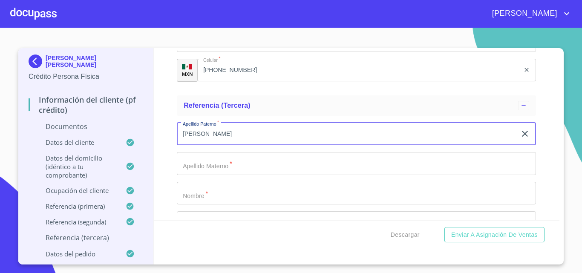
type input "[PERSON_NAME]"
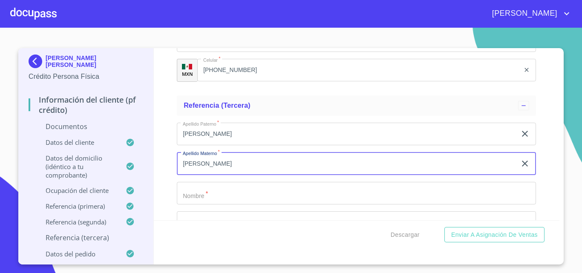
type input "[PERSON_NAME]"
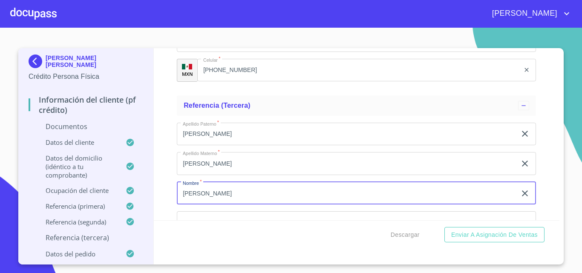
type input "[PERSON_NAME]"
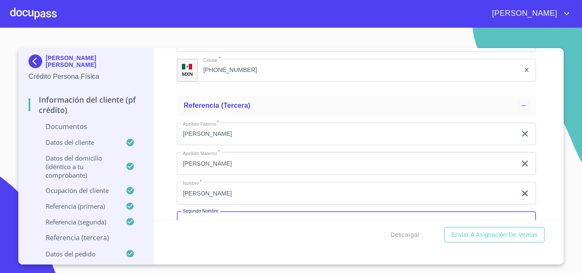
scroll to position [3022, 0]
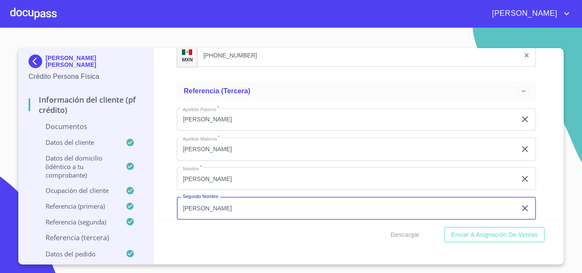
type input "[PERSON_NAME]"
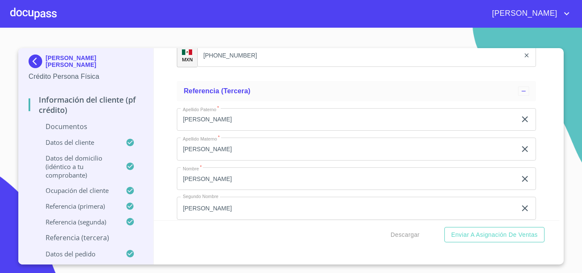
scroll to position [3126, 0]
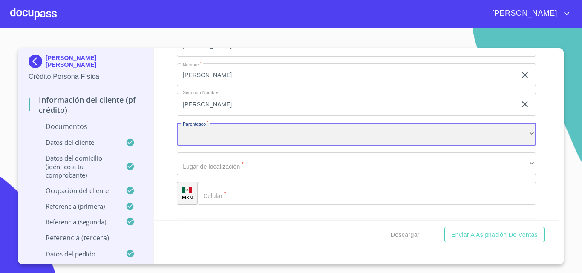
click at [199, 139] on div "​" at bounding box center [356, 134] width 359 height 23
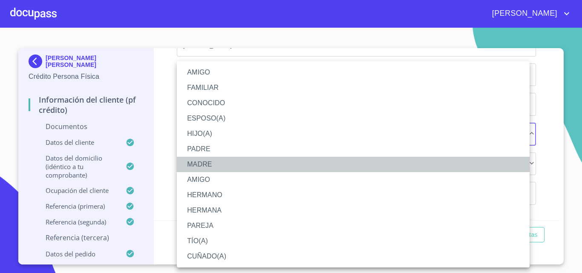
click at [206, 165] on li "MADRE" at bounding box center [353, 164] width 353 height 15
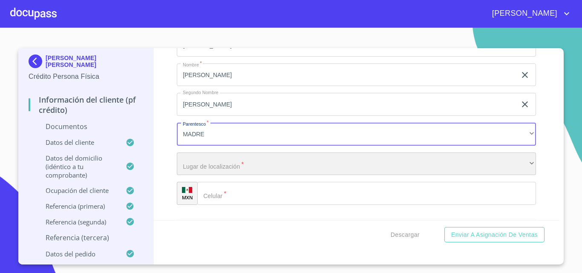
click at [202, 168] on div "​" at bounding box center [356, 164] width 359 height 23
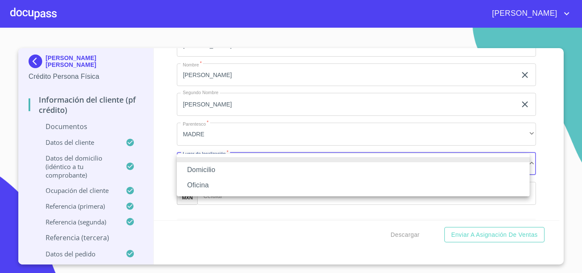
click at [215, 168] on li "Domicilio" at bounding box center [353, 169] width 353 height 15
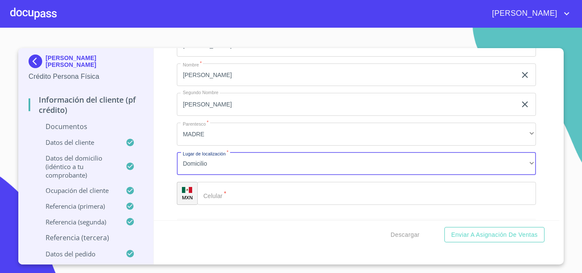
click at [242, 189] on input "Documento de identificación.   *" at bounding box center [366, 193] width 339 height 23
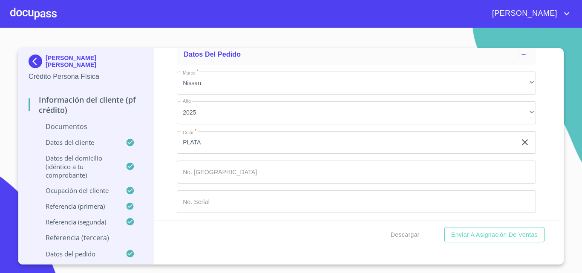
scroll to position [3303, 0]
type input "[PHONE_NUMBER]"
click at [401, 237] on span "Descargar" at bounding box center [405, 235] width 29 height 11
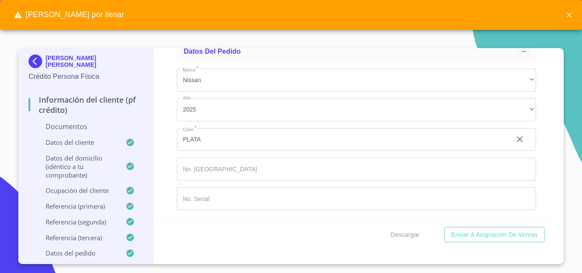
click at [567, 17] on icon "close" at bounding box center [569, 14] width 5 height 5
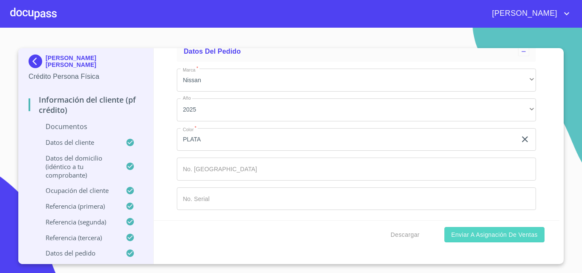
click at [478, 233] on span "Enviar a Asignación de Ventas" at bounding box center [494, 235] width 86 height 11
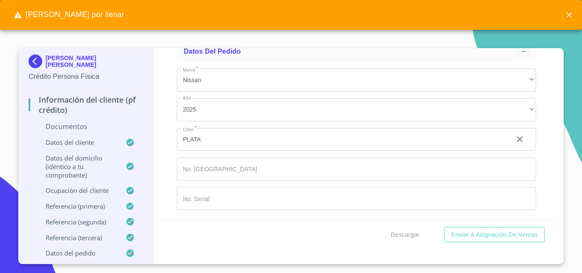
click at [569, 15] on icon "close" at bounding box center [569, 14] width 5 height 5
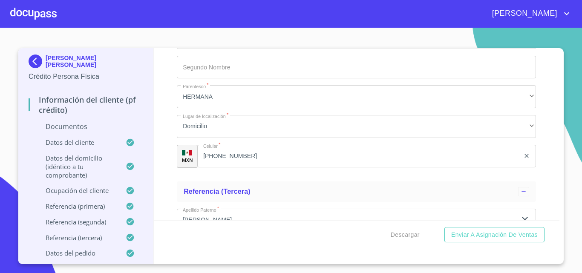
scroll to position [2877, 0]
